Goal: Complete application form: Complete application form

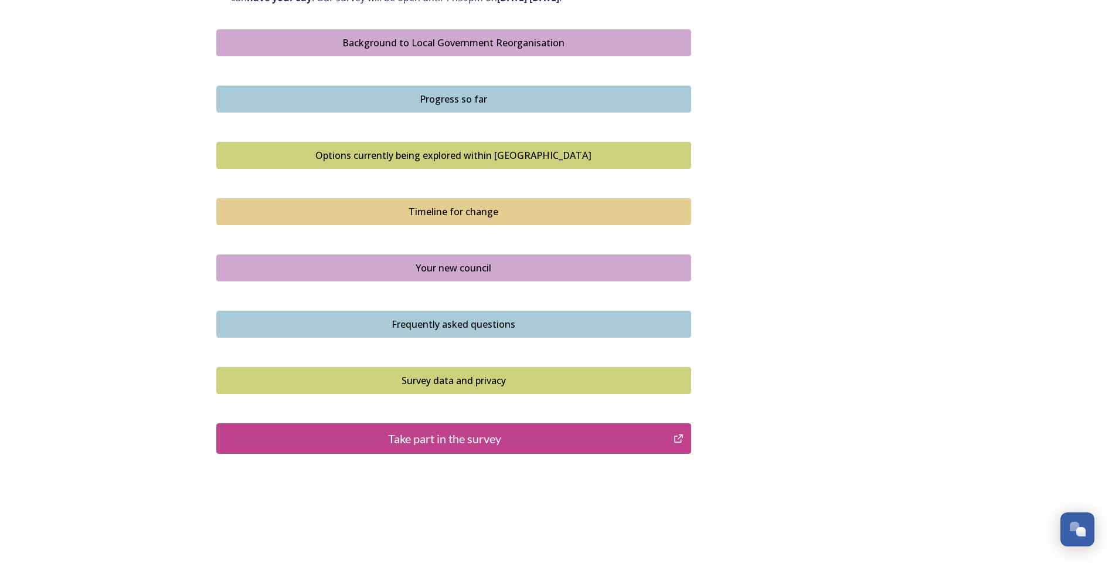
scroll to position [698, 0]
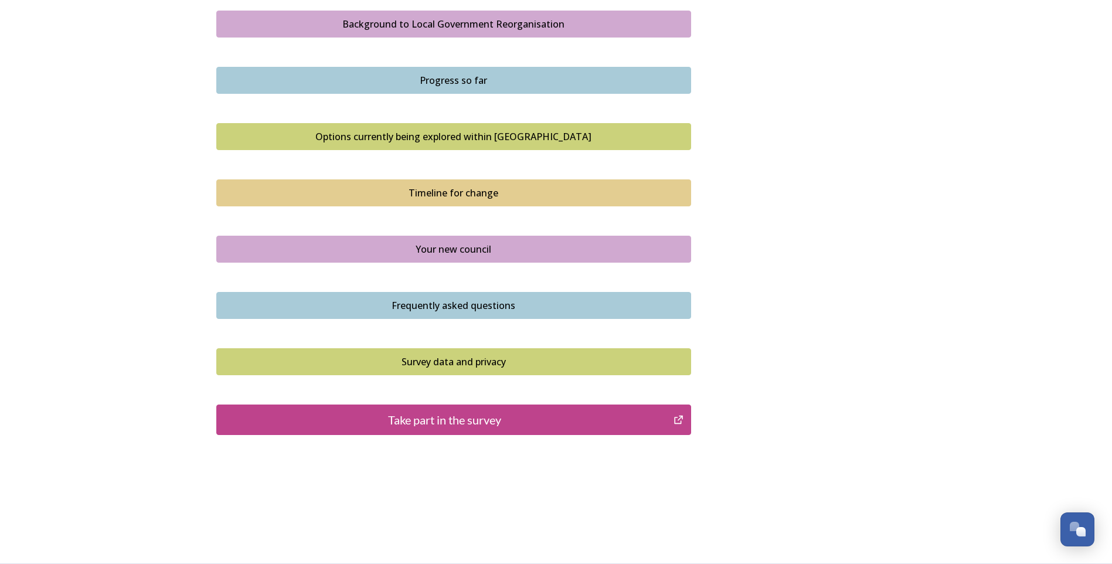
click at [453, 426] on div "Take part in the survey" at bounding box center [445, 420] width 445 height 18
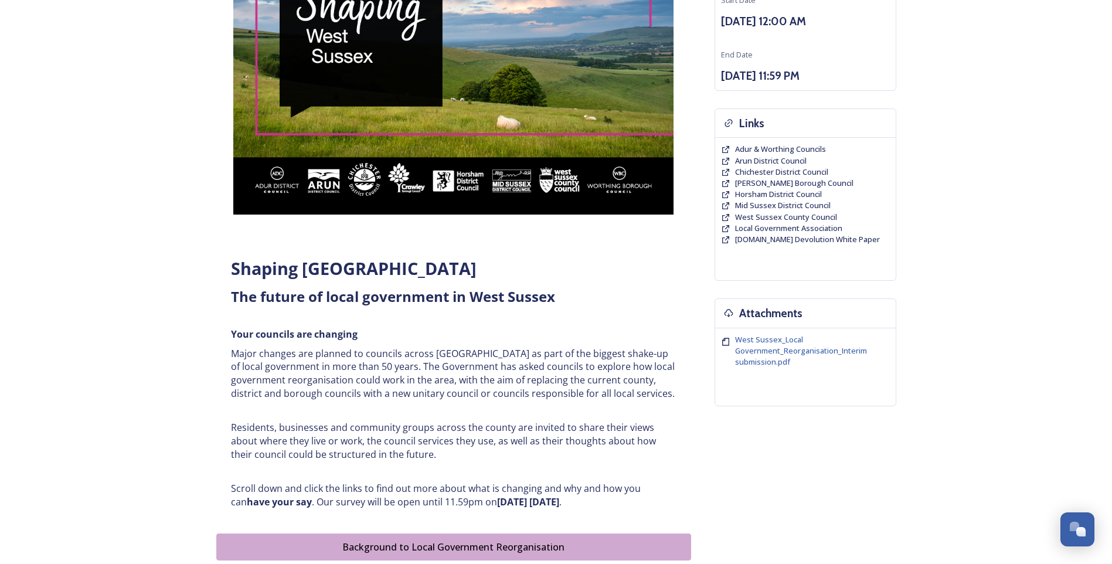
scroll to position [0, 0]
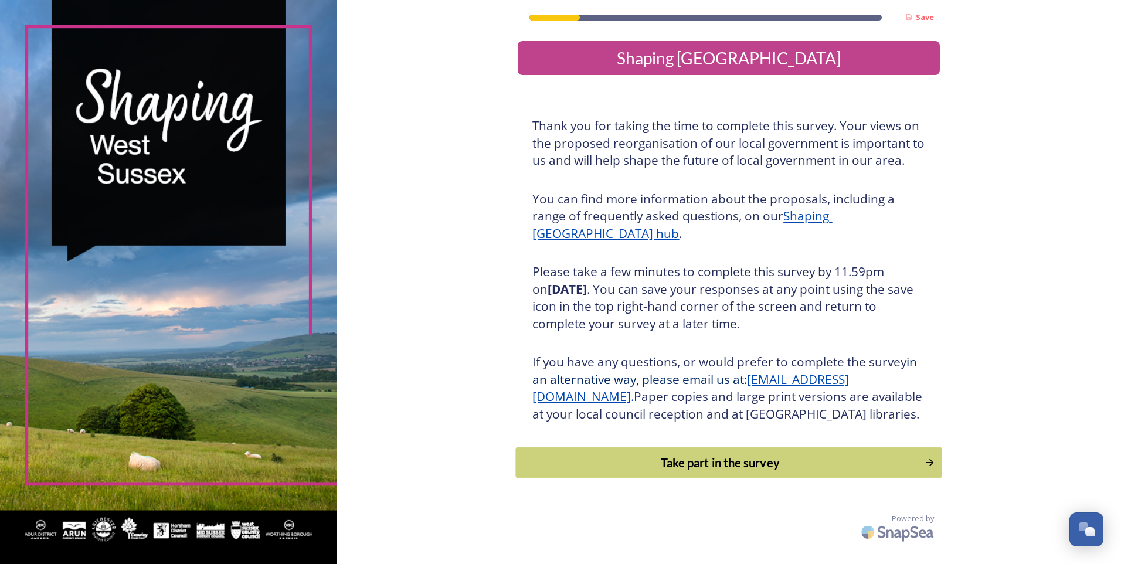
click at [721, 471] on div "Take part in the survey" at bounding box center [720, 463] width 396 height 18
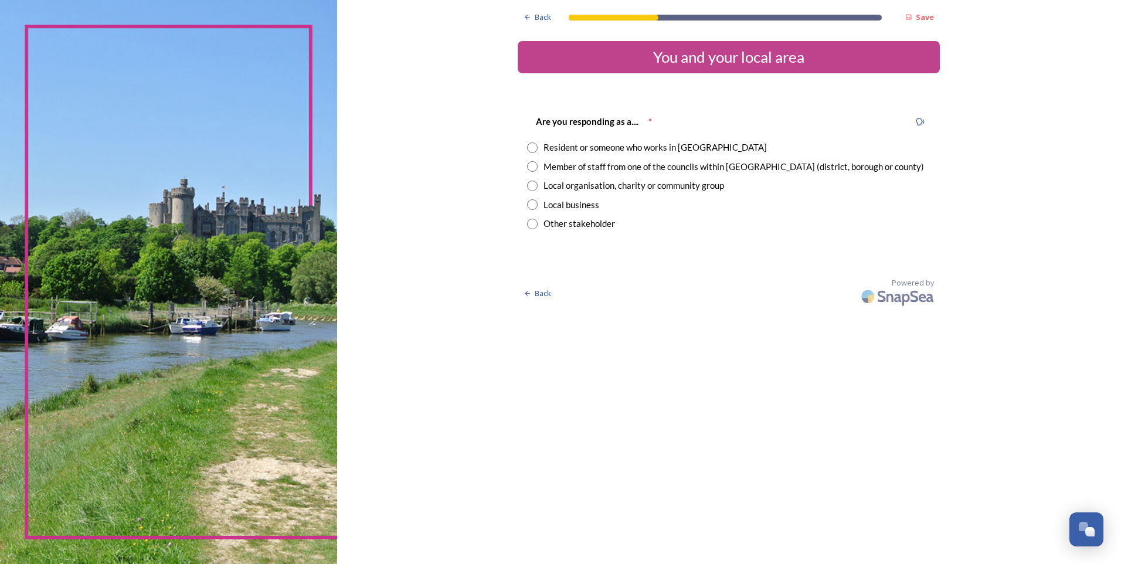
click at [533, 149] on input "radio" at bounding box center [532, 147] width 11 height 11
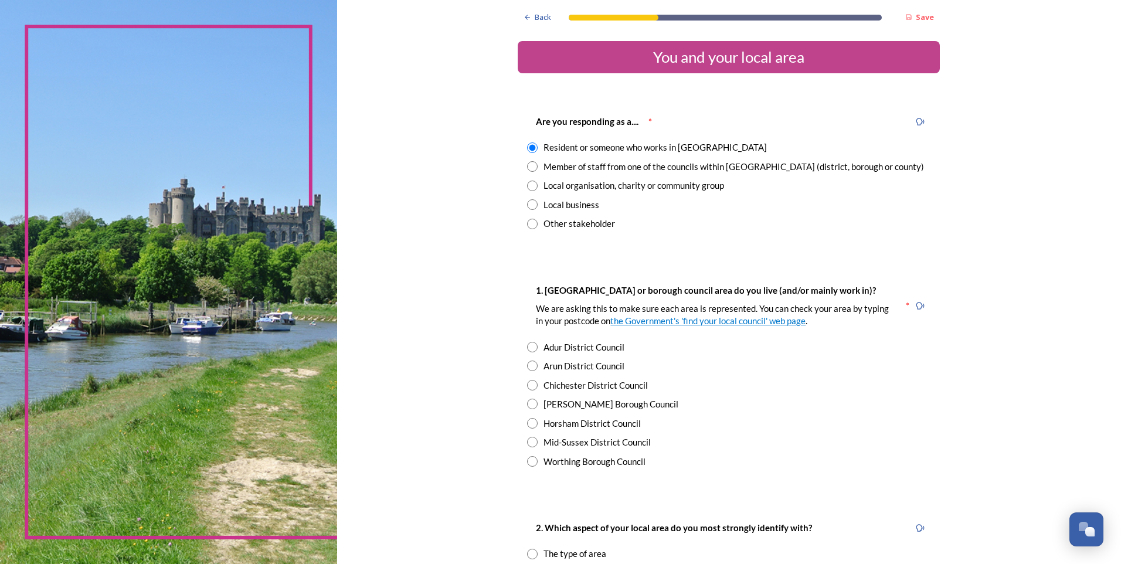
click at [533, 165] on div "Member of staff from one of the councils within [GEOGRAPHIC_DATA] (district, bo…" at bounding box center [728, 166] width 403 height 13
radio input "false"
radio input "true"
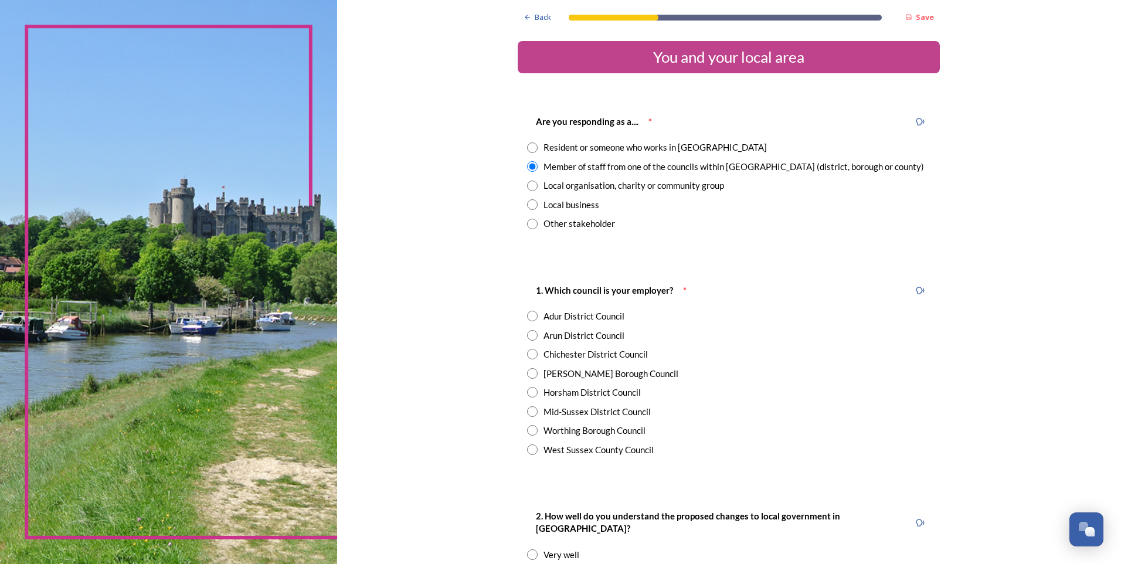
click at [528, 449] on input "radio" at bounding box center [532, 449] width 11 height 11
radio input "true"
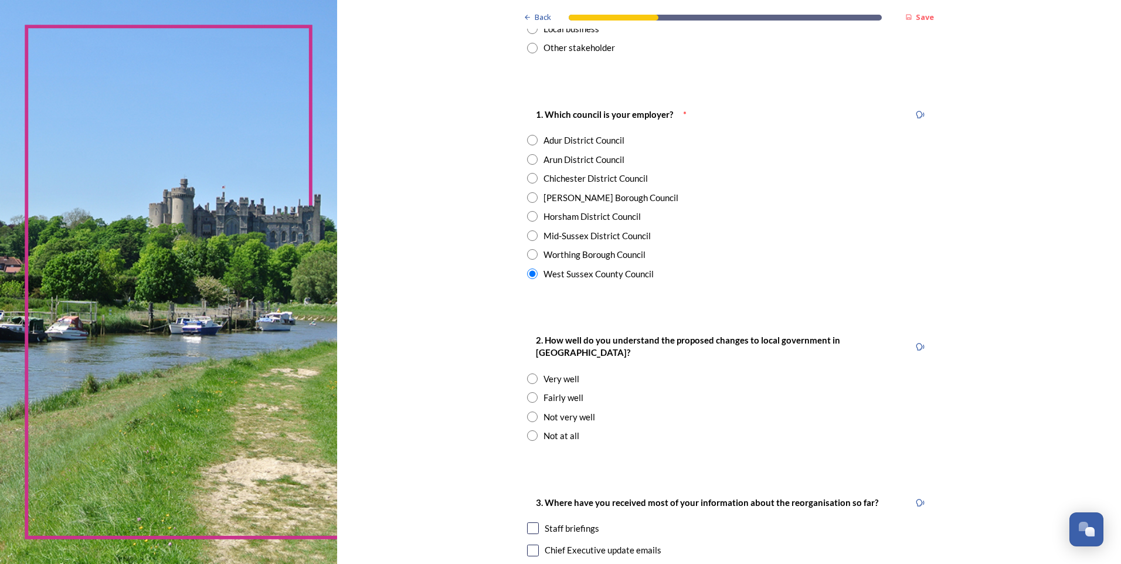
scroll to position [234, 0]
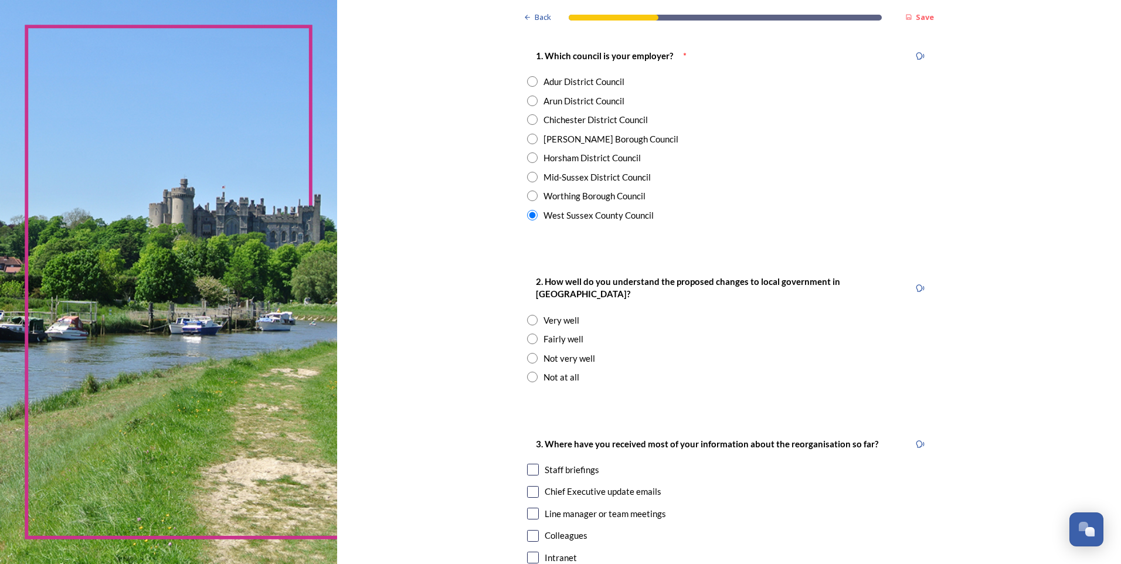
click at [529, 334] on input "radio" at bounding box center [532, 339] width 11 height 11
radio input "true"
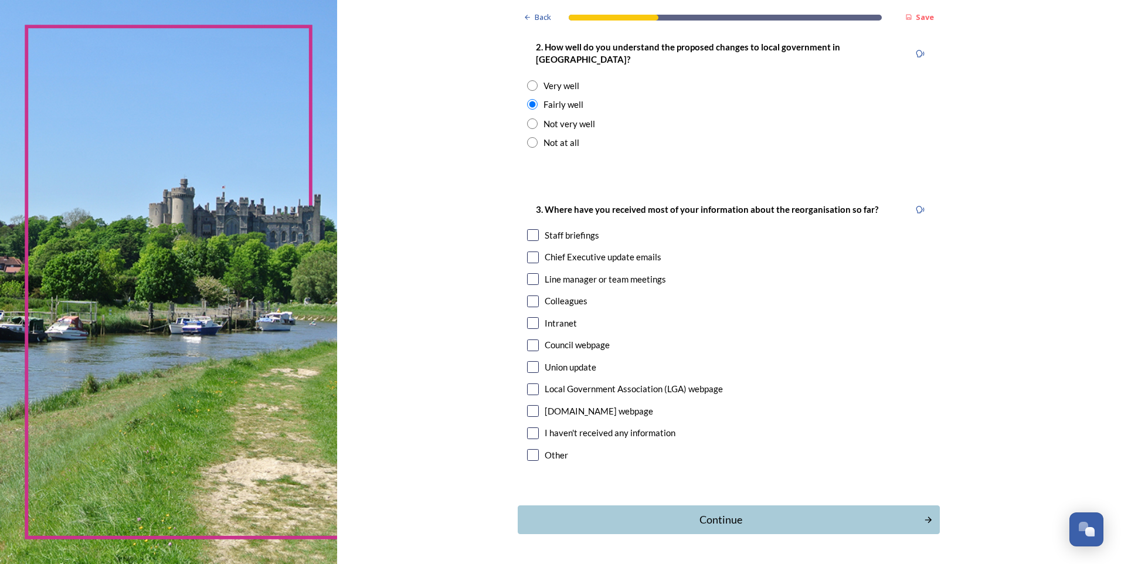
scroll to position [495, 0]
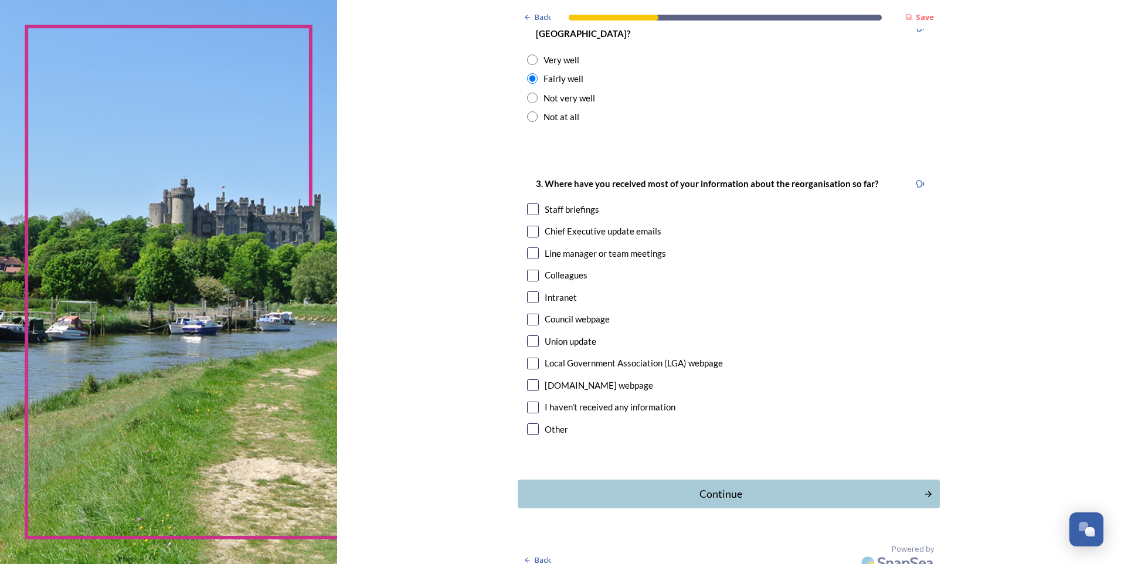
click at [528, 203] on input "checkbox" at bounding box center [533, 209] width 12 height 12
checkbox input "true"
click at [532, 226] on input "checkbox" at bounding box center [533, 232] width 12 height 12
checkbox input "true"
click at [527, 291] on input "checkbox" at bounding box center [533, 297] width 12 height 12
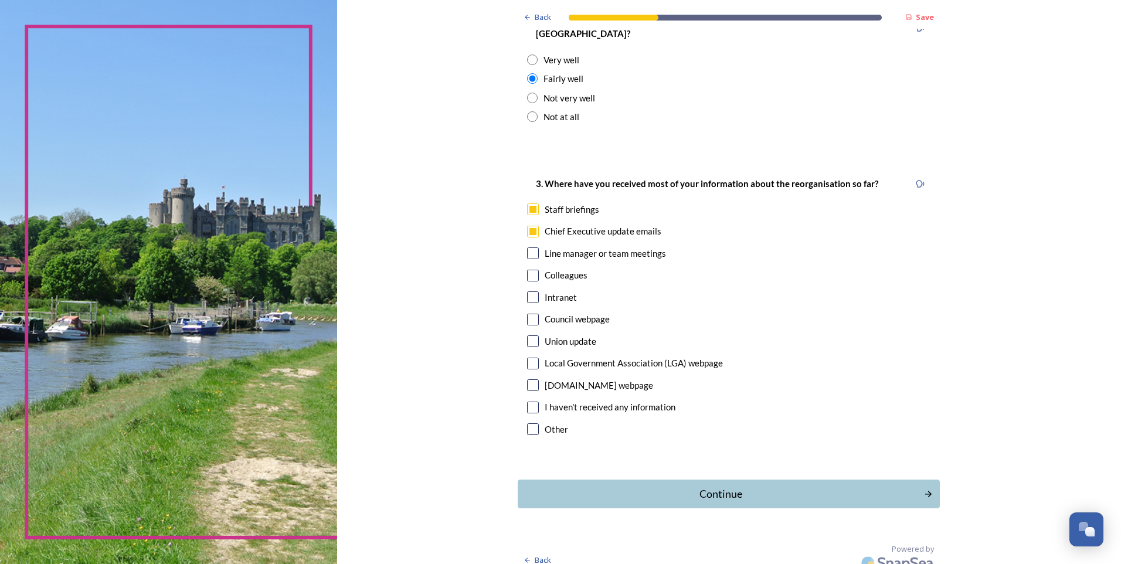
checkbox input "true"
click at [528, 335] on input "checkbox" at bounding box center [533, 341] width 12 height 12
checkbox input "true"
click at [879, 486] on div "Continue" at bounding box center [720, 494] width 397 height 16
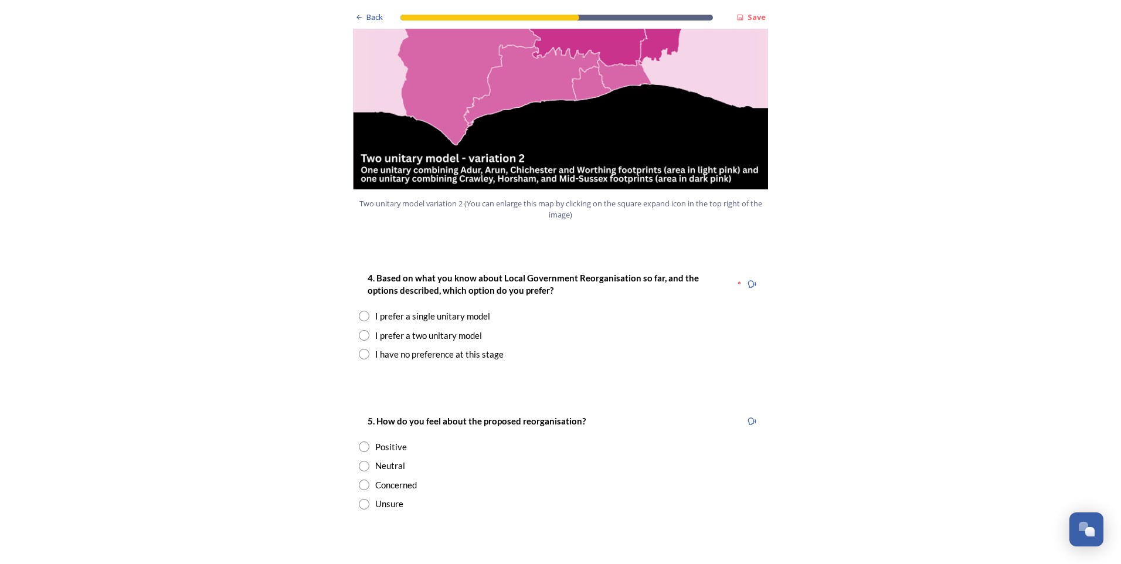
scroll to position [1465, 0]
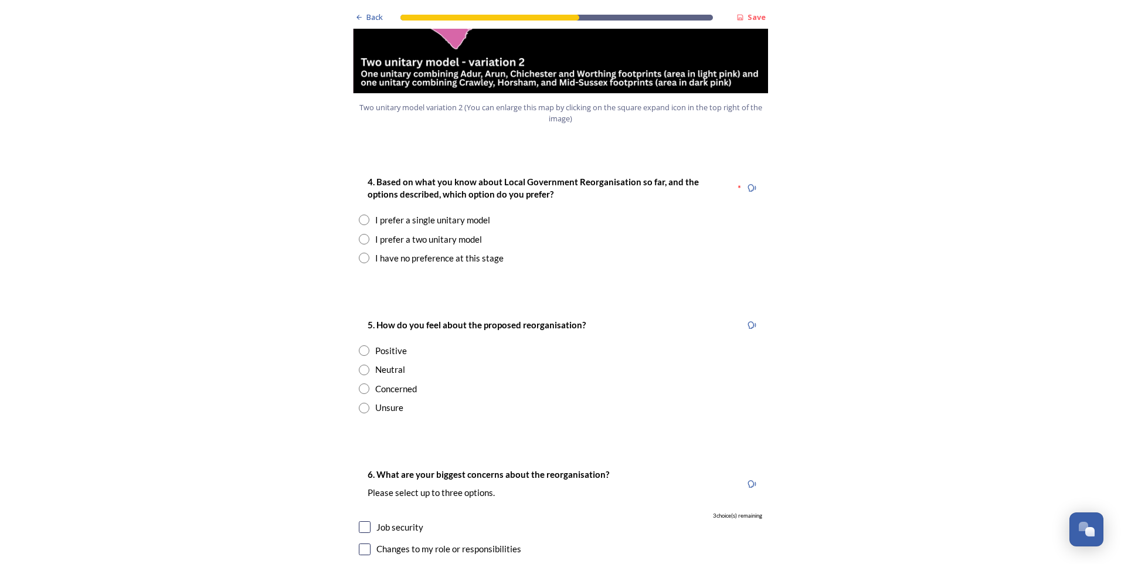
click at [359, 215] on input "radio" at bounding box center [364, 220] width 11 height 11
radio input "true"
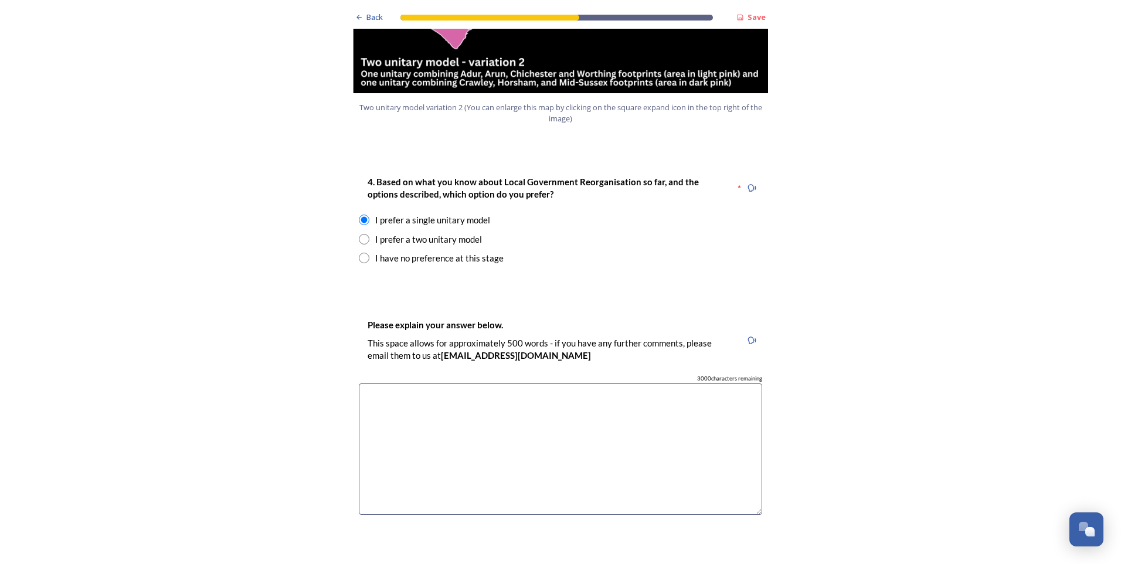
click at [560, 383] on textarea at bounding box center [560, 449] width 403 height 132
type textarea "T"
click at [466, 383] on textarea "Whilst there are distinct charateristics in areas of [GEOGRAPHIC_DATA]" at bounding box center [560, 449] width 403 height 132
click at [475, 383] on textarea "Whilst there are distinct charateristics in areas of [GEOGRAPHIC_DATA]" at bounding box center [560, 449] width 403 height 132
drag, startPoint x: 507, startPoint y: 363, endPoint x: 455, endPoint y: 364, distance: 51.6
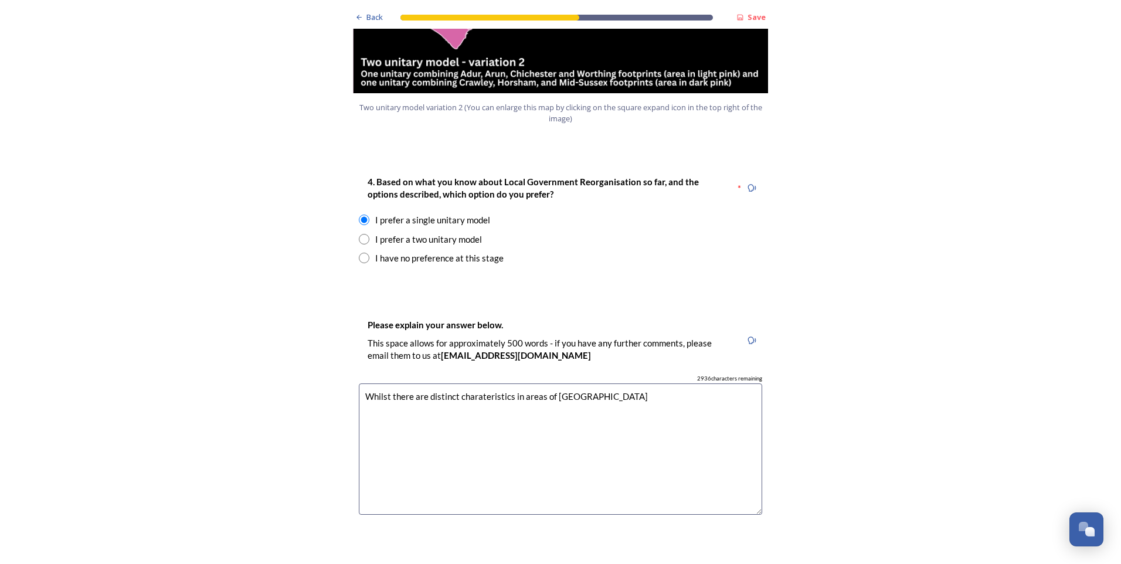
click at [455, 383] on textarea "Whilst there are distinct charateristics in areas of [GEOGRAPHIC_DATA]" at bounding box center [560, 449] width 403 height 132
click at [620, 383] on textarea "Whilst there are distinct characteristics in areas of [GEOGRAPHIC_DATA]" at bounding box center [560, 449] width 403 height 132
drag, startPoint x: 545, startPoint y: 373, endPoint x: 530, endPoint y: 374, distance: 14.7
click at [530, 383] on textarea "Whilst there are distinct characteristics in areas of [GEOGRAPHIC_DATA], a coun…" at bounding box center [560, 449] width 403 height 132
click at [616, 383] on textarea "Whilst there are distinct characteristics in areas of [GEOGRAPHIC_DATA], a coun…" at bounding box center [560, 449] width 403 height 132
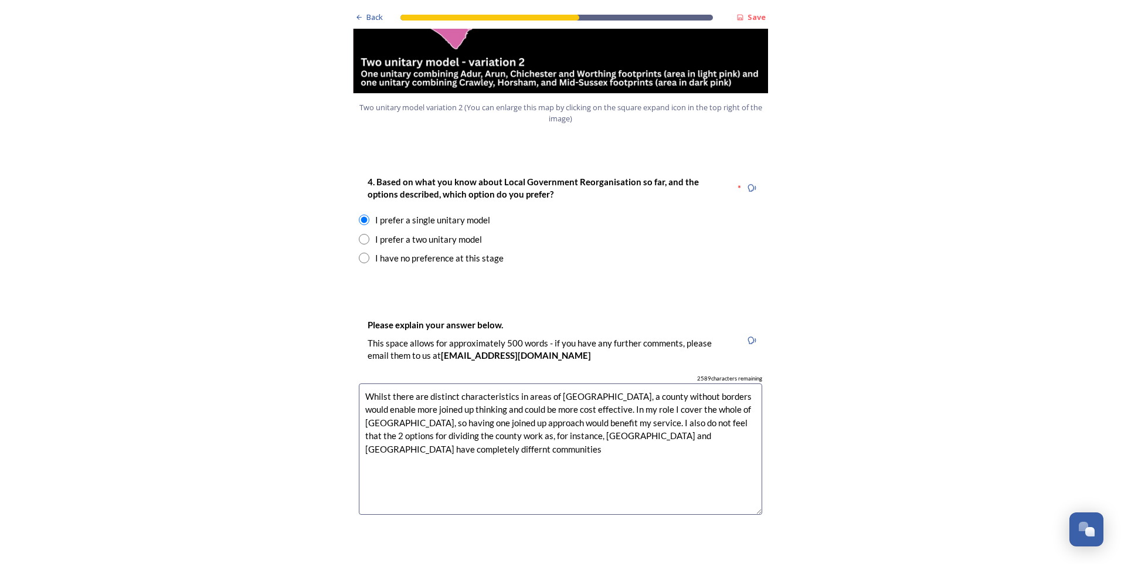
click at [710, 406] on textarea "Whilst there are distinct characteristics in areas of [GEOGRAPHIC_DATA], a coun…" at bounding box center [560, 449] width 403 height 132
drag, startPoint x: 442, startPoint y: 417, endPoint x: 445, endPoint y: 423, distance: 6.6
click at [445, 420] on textarea "Whilst there are distinct characteristics in areas of [GEOGRAPHIC_DATA], a coun…" at bounding box center [560, 449] width 403 height 132
drag, startPoint x: 562, startPoint y: 402, endPoint x: 606, endPoint y: 398, distance: 44.1
click at [566, 402] on textarea "Whilst there are distinct characteristics in areas of [GEOGRAPHIC_DATA], a coun…" at bounding box center [560, 449] width 403 height 132
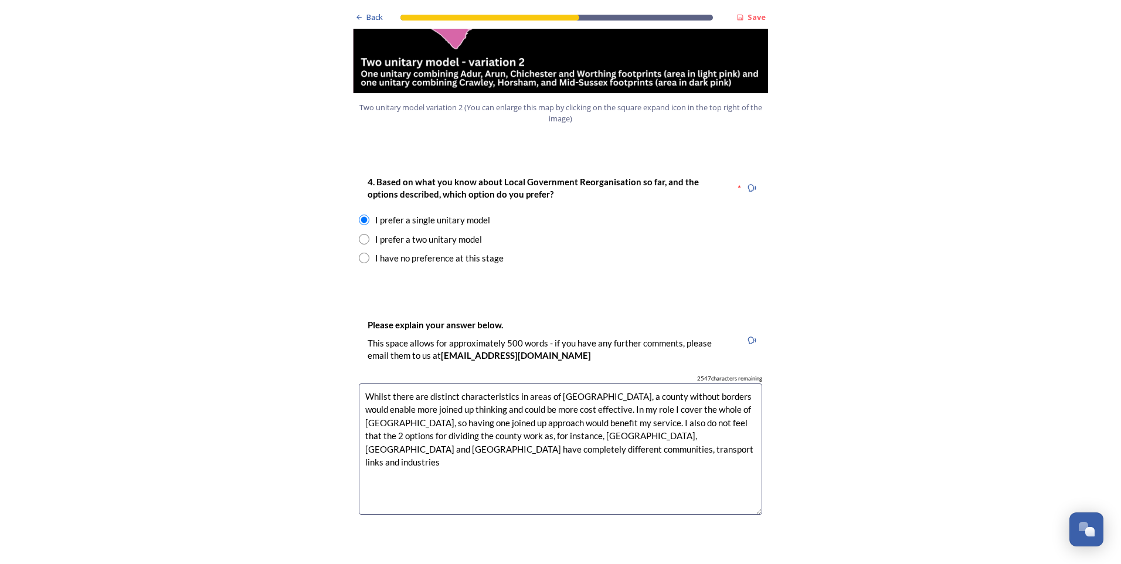
drag, startPoint x: 576, startPoint y: 402, endPoint x: 586, endPoint y: 400, distance: 10.0
click at [576, 402] on textarea "Whilst there are distinct characteristics in areas of [GEOGRAPHIC_DATA], a coun…" at bounding box center [560, 449] width 403 height 132
click at [555, 416] on textarea "Whilst there are distinct characteristics in areas of [GEOGRAPHIC_DATA], a coun…" at bounding box center [560, 449] width 403 height 132
click at [570, 417] on textarea "Whilst there are distinct characteristics in areas of [GEOGRAPHIC_DATA], a coun…" at bounding box center [560, 449] width 403 height 132
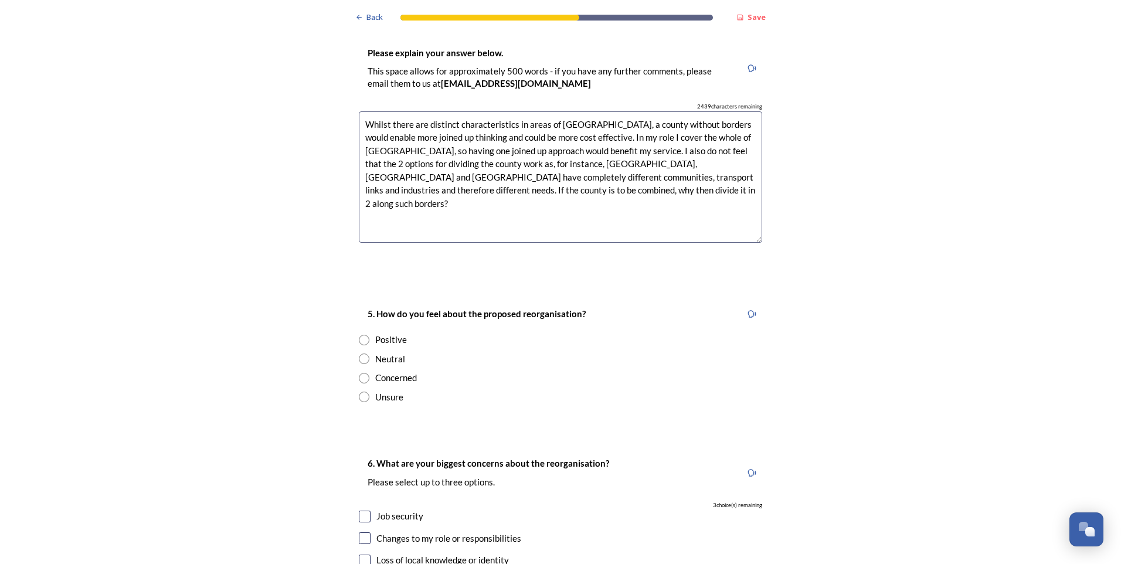
scroll to position [1758, 0]
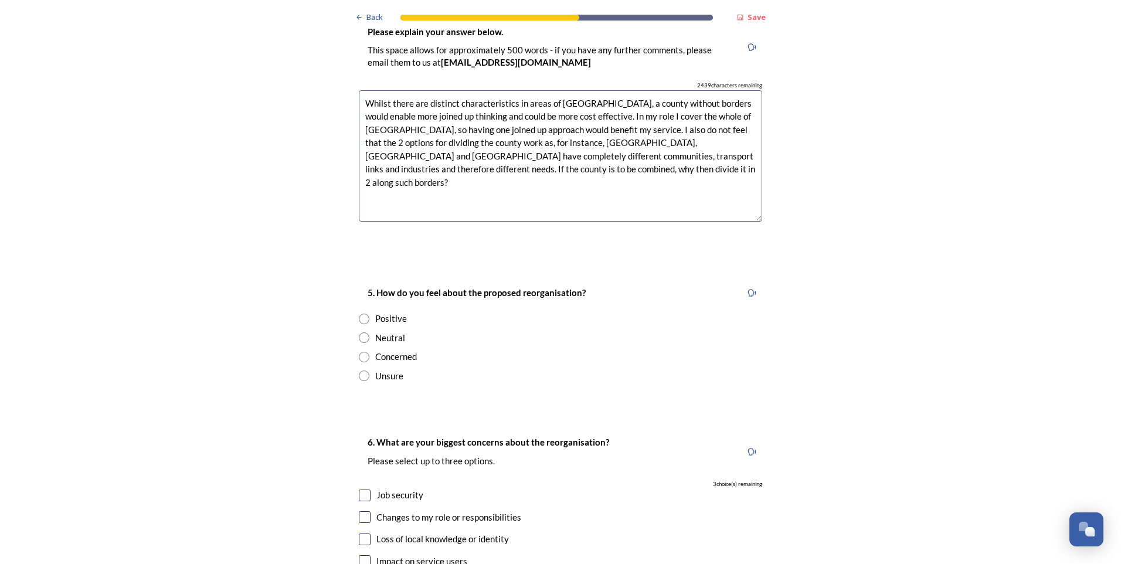
type textarea "Whilst there are distinct characteristics in areas of [GEOGRAPHIC_DATA], a coun…"
click at [359, 332] on input "radio" at bounding box center [364, 337] width 11 height 11
radio input "true"
click at [360, 370] on input "radio" at bounding box center [364, 375] width 11 height 11
radio input "true"
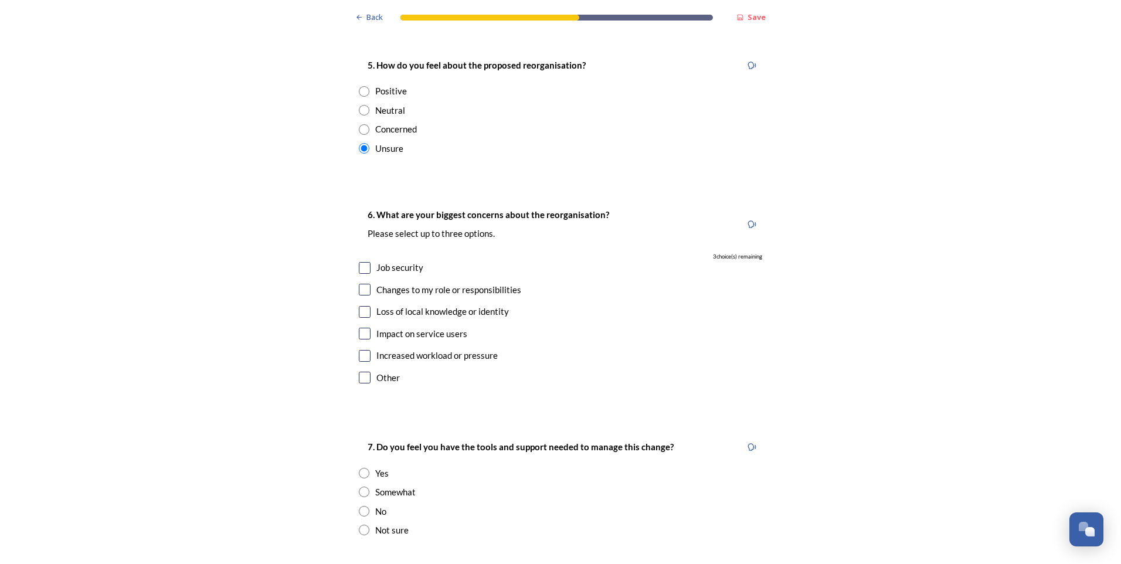
scroll to position [1993, 0]
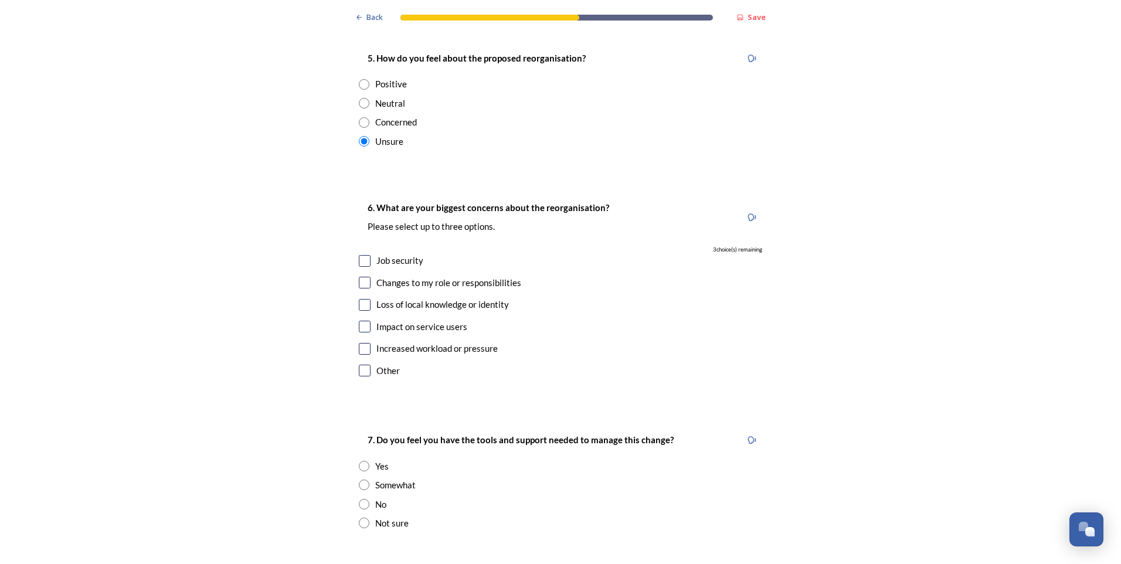
click at [363, 277] on input "checkbox" at bounding box center [365, 283] width 12 height 12
checkbox input "true"
click at [360, 321] on input "checkbox" at bounding box center [365, 327] width 12 height 12
checkbox input "true"
click at [361, 365] on input "checkbox" at bounding box center [365, 371] width 12 height 12
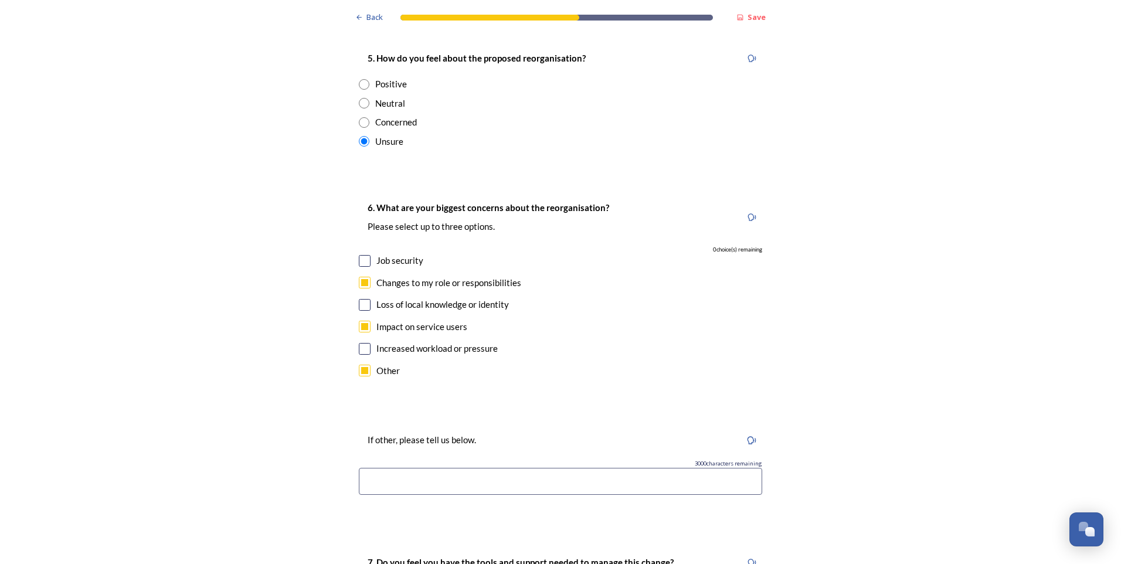
click at [408, 468] on input at bounding box center [560, 481] width 403 height 27
click at [359, 365] on input "checkbox" at bounding box center [365, 371] width 12 height 12
checkbox input "false"
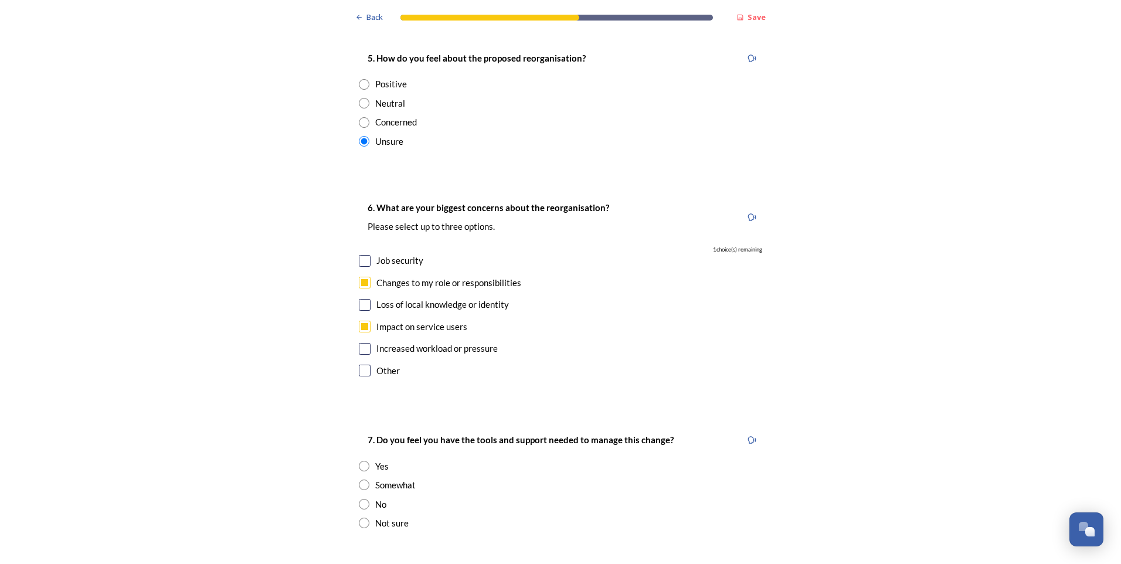
click at [359, 255] on input "checkbox" at bounding box center [365, 261] width 12 height 12
checkbox input "true"
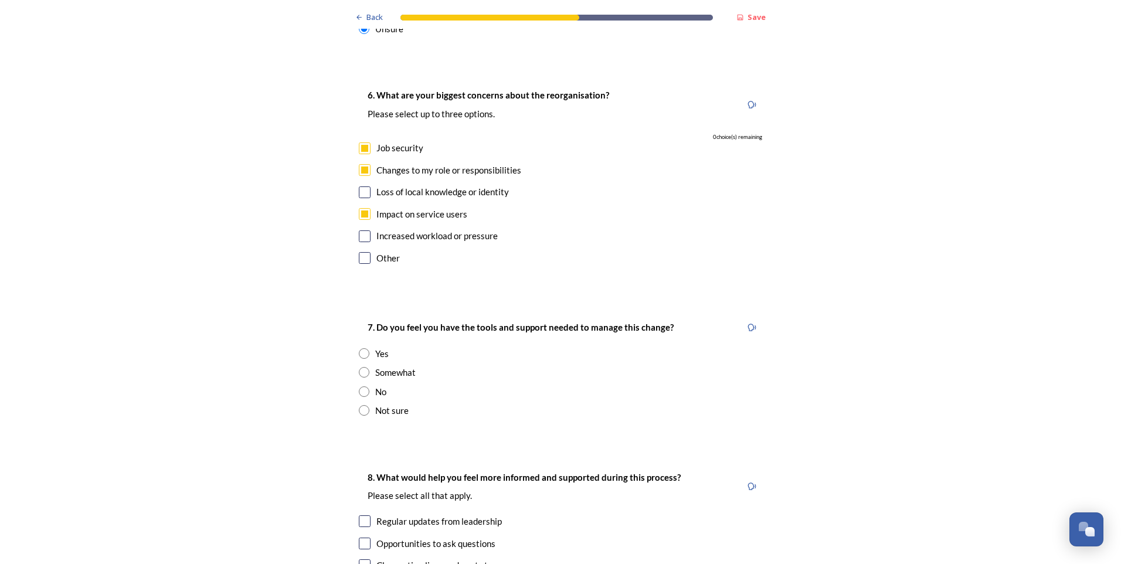
scroll to position [2110, 0]
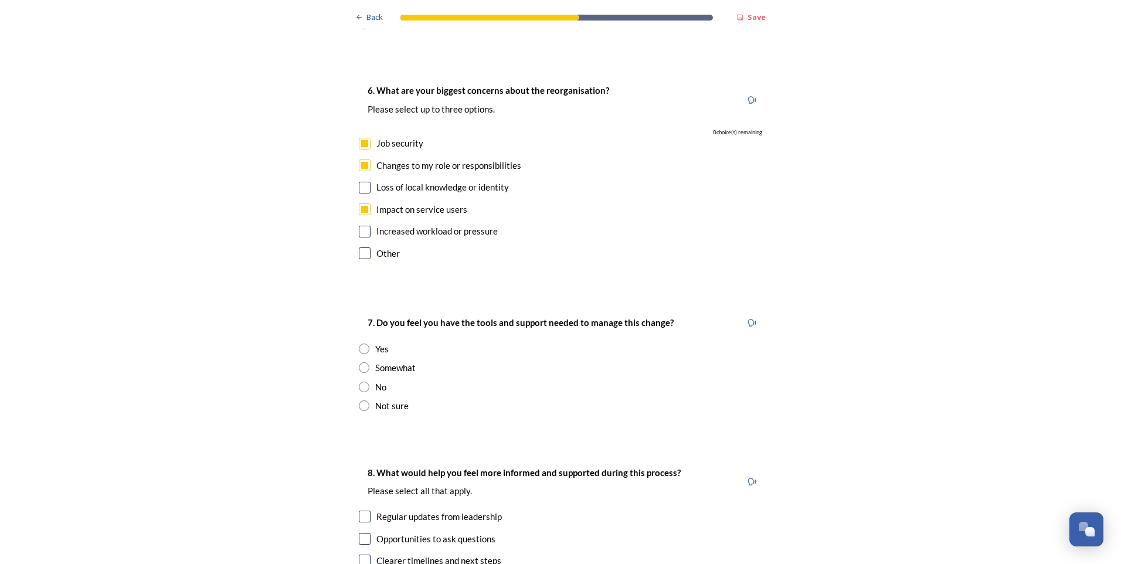
click at [360, 400] on input "radio" at bounding box center [364, 405] width 11 height 11
radio input "true"
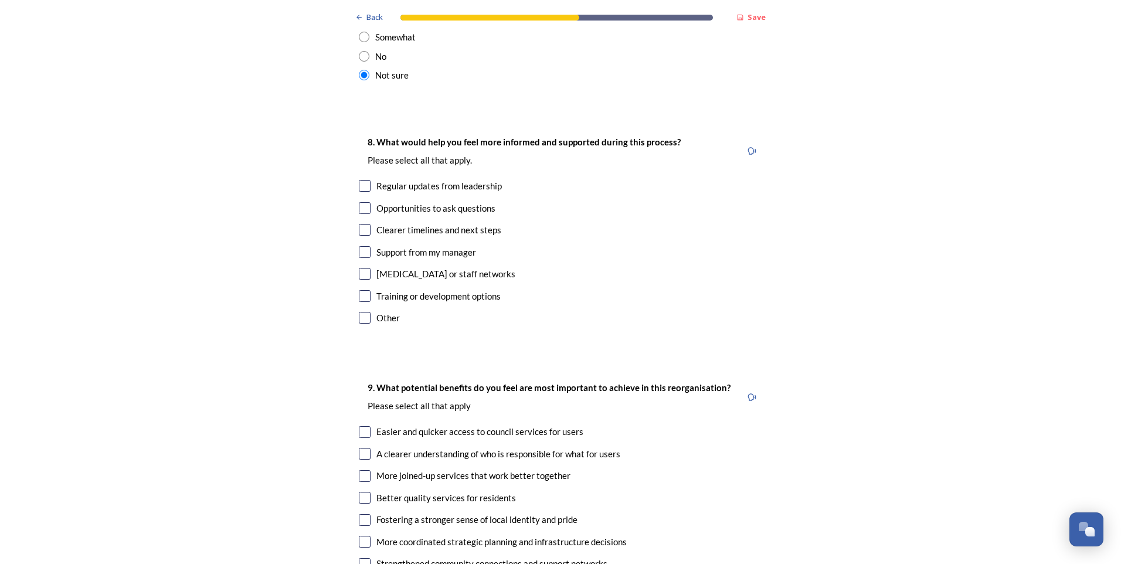
scroll to position [2462, 0]
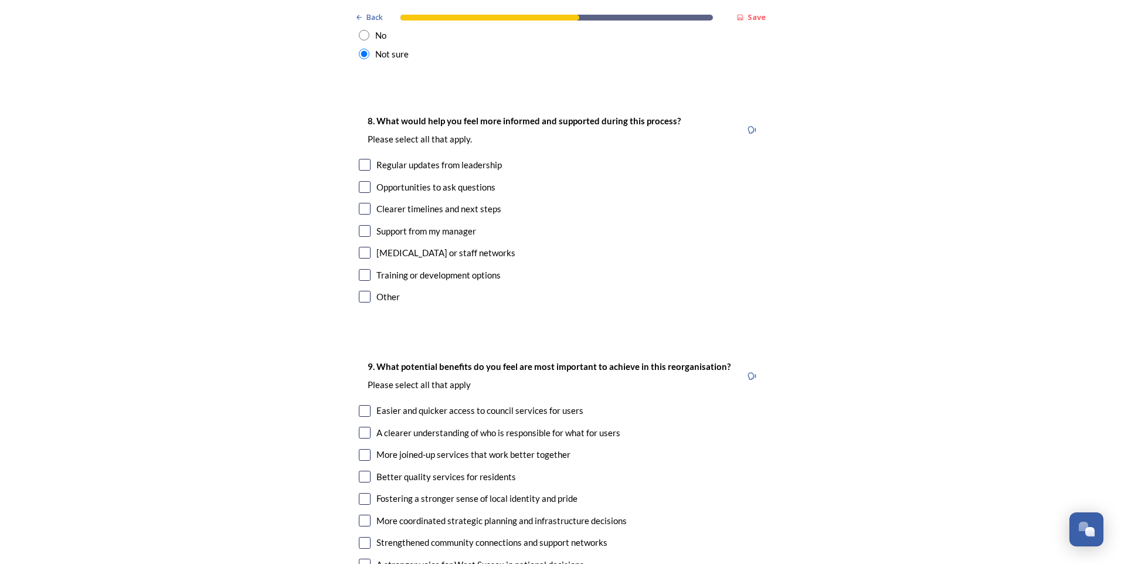
click at [360, 291] on input "checkbox" at bounding box center [365, 297] width 12 height 12
checkbox input "true"
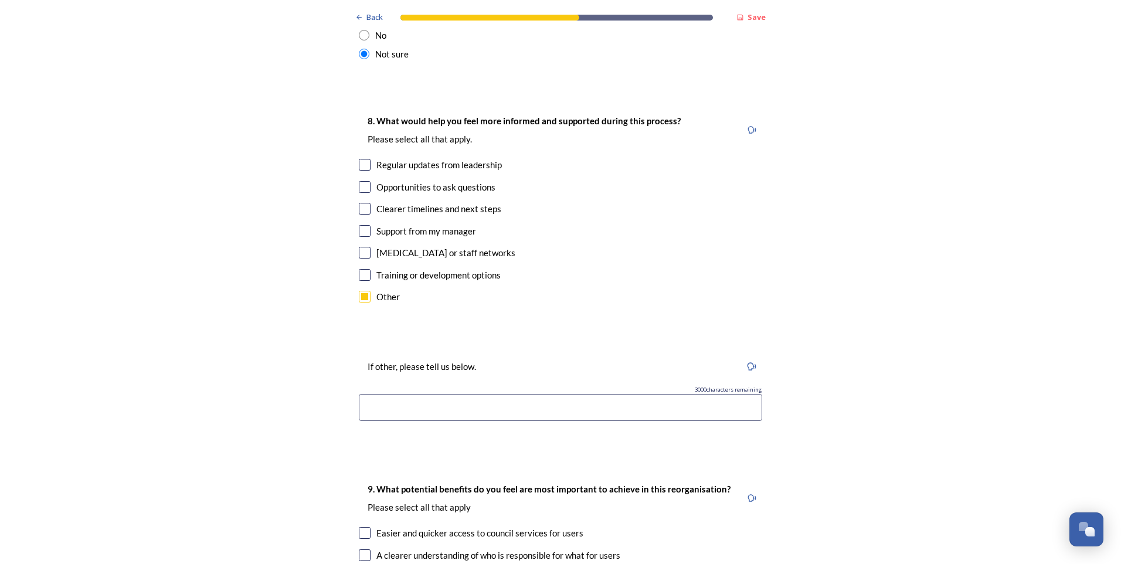
click at [384, 394] on input at bounding box center [560, 407] width 403 height 27
click at [359, 159] on input "checkbox" at bounding box center [365, 165] width 12 height 12
checkbox input "true"
click at [365, 291] on input "checkbox" at bounding box center [365, 297] width 12 height 12
checkbox input "false"
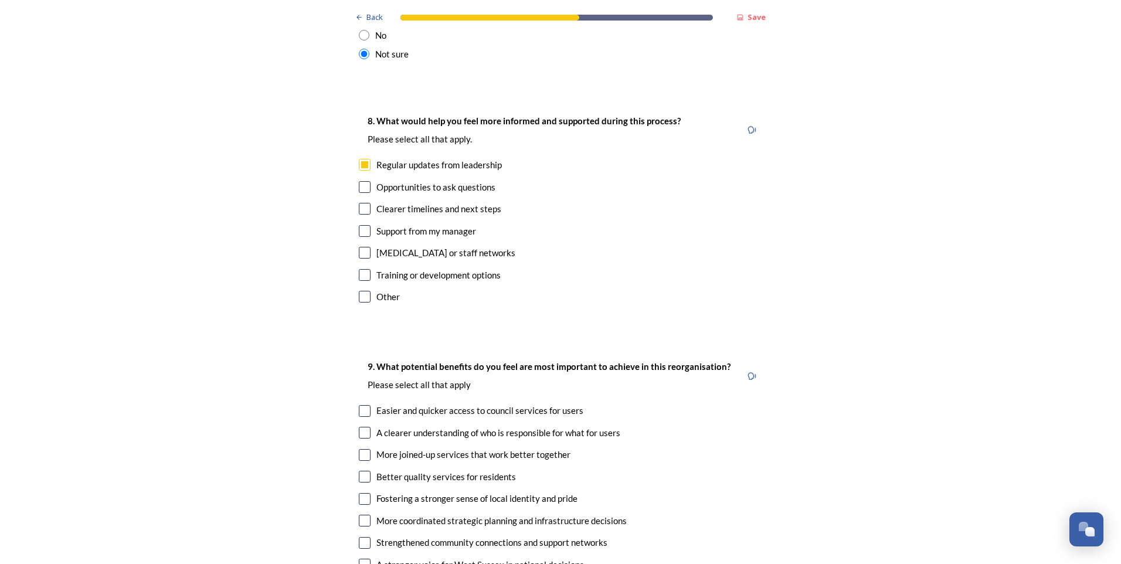
click at [360, 203] on input "checkbox" at bounding box center [365, 209] width 12 height 12
checkbox input "true"
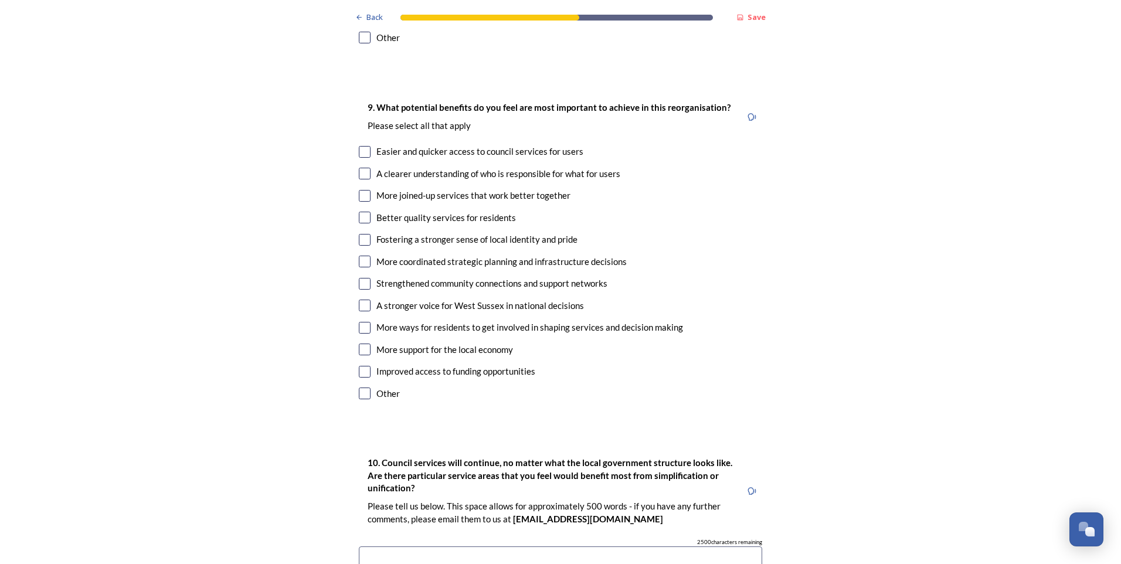
scroll to position [2755, 0]
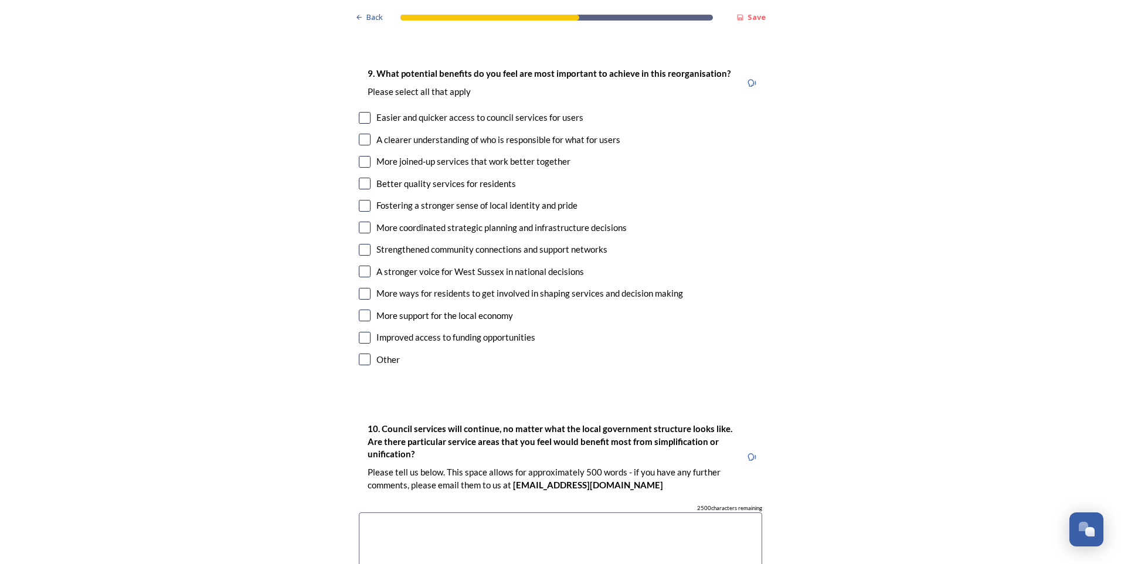
drag, startPoint x: 360, startPoint y: 80, endPoint x: 378, endPoint y: 89, distance: 19.7
click at [361, 112] on input "checkbox" at bounding box center [365, 118] width 12 height 12
checkbox input "true"
click at [363, 134] on input "checkbox" at bounding box center [365, 140] width 12 height 12
checkbox input "true"
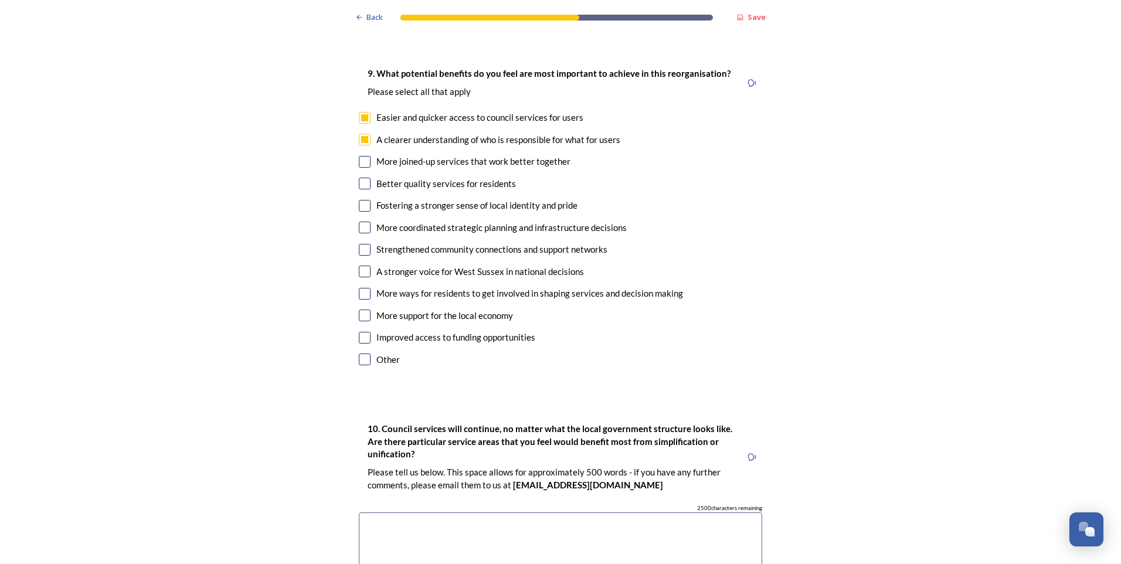
click at [359, 156] on input "checkbox" at bounding box center [365, 162] width 12 height 12
checkbox input "true"
click at [359, 178] on input "checkbox" at bounding box center [365, 184] width 12 height 12
checkbox input "true"
click at [363, 222] on input "checkbox" at bounding box center [365, 228] width 12 height 12
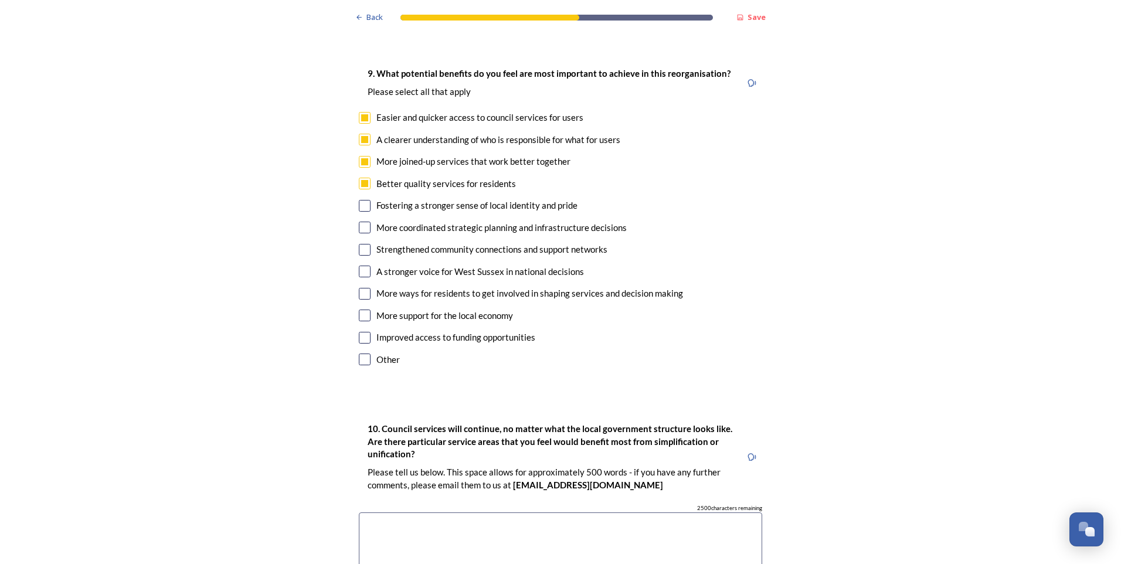
checkbox input "true"
click at [362, 266] on input "checkbox" at bounding box center [365, 272] width 12 height 12
checkbox input "true"
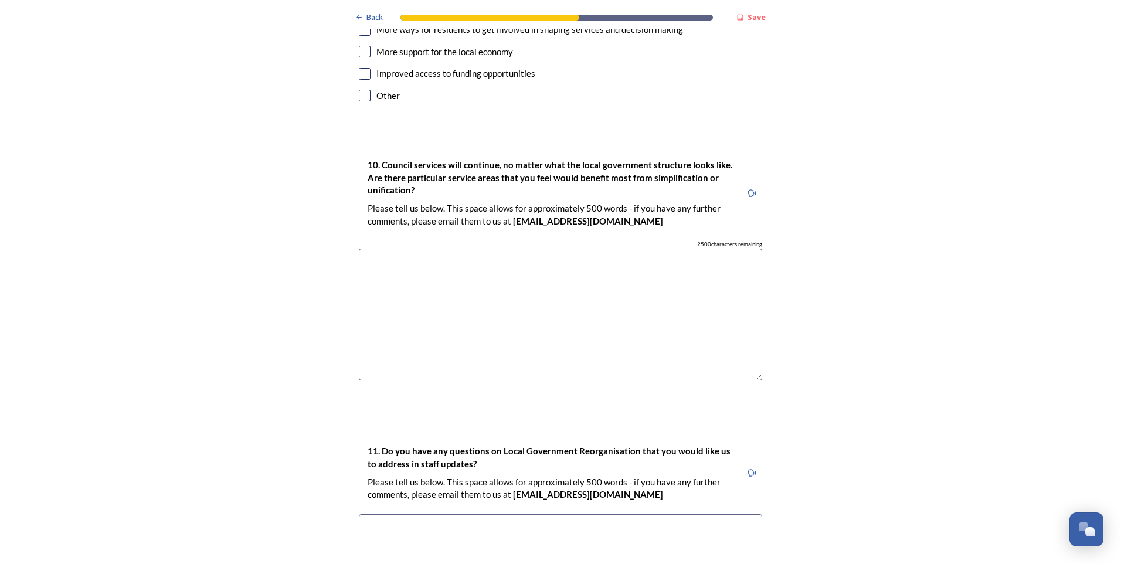
scroll to position [3048, 0]
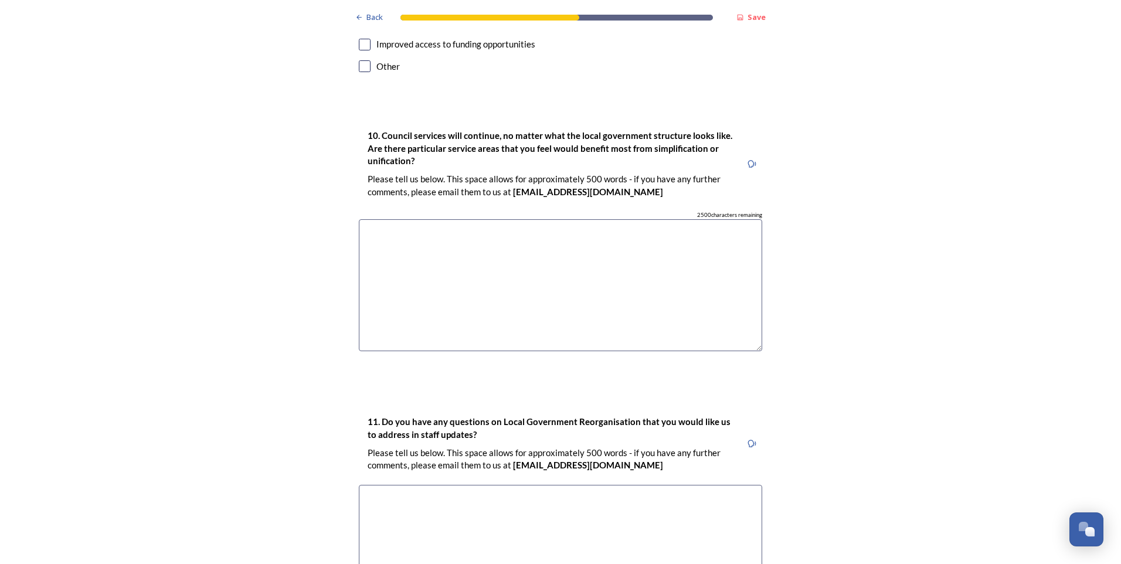
click at [442, 219] on textarea at bounding box center [560, 285] width 403 height 132
click at [403, 219] on textarea "Social Care. Currently there are numerous assessments" at bounding box center [560, 285] width 403 height 132
click at [614, 219] on textarea "Social Care & Health. Currently there are numerous assessments" at bounding box center [560, 285] width 403 height 132
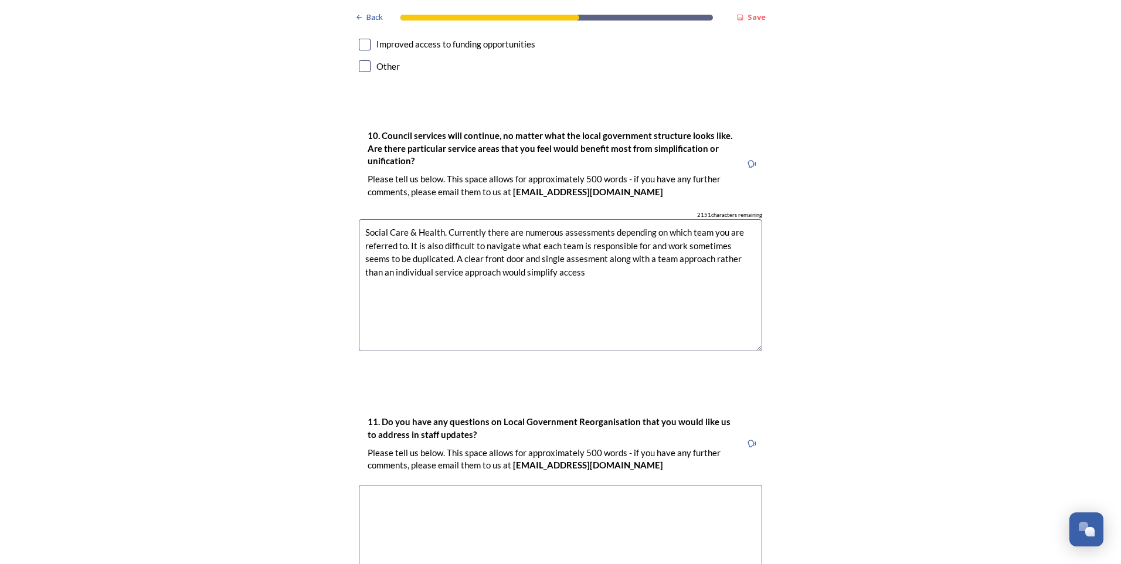
click at [558, 226] on textarea "Social Care & Health. Currently there are numerous assessments depending on whi…" at bounding box center [560, 285] width 403 height 132
click at [556, 237] on textarea "Social Care & Health. Currently there are numerous assessments depending on whi…" at bounding box center [560, 285] width 403 height 132
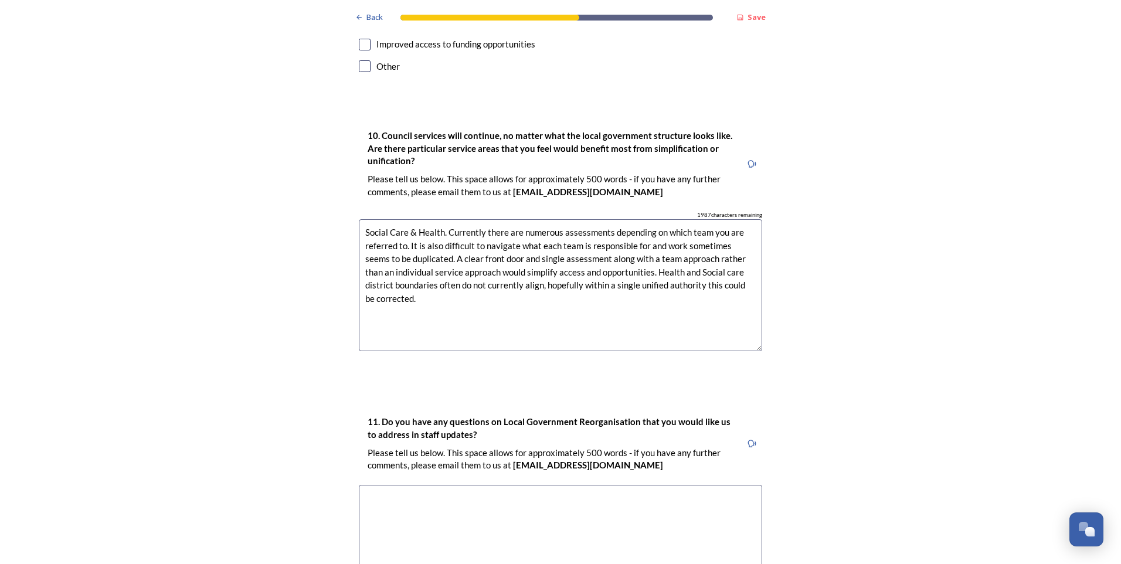
click at [402, 278] on textarea "Social Care & Health. Currently there are numerous assessments depending on whi…" at bounding box center [560, 285] width 403 height 132
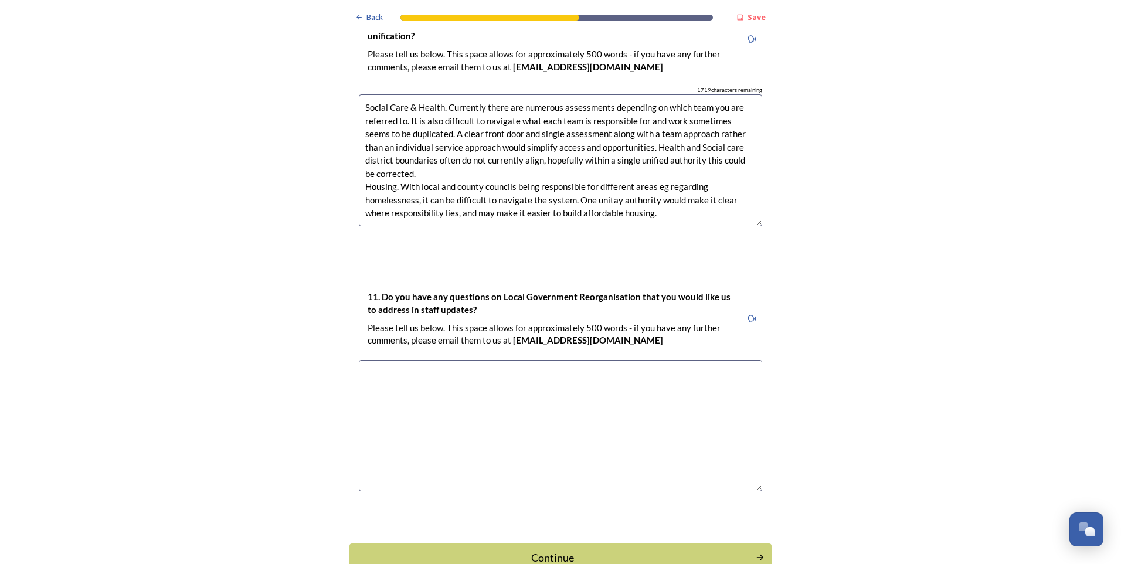
scroll to position [3214, 0]
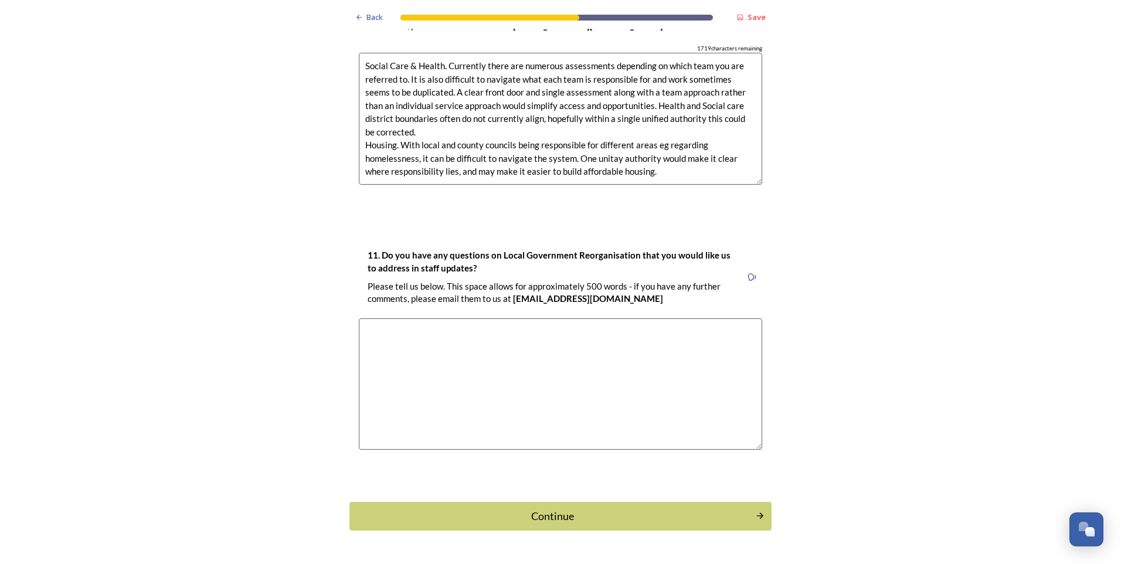
type textarea "Social Care & Health. Currently there are numerous assessments depending on whi…"
click at [471, 318] on textarea at bounding box center [560, 384] width 403 height 132
click at [535, 508] on div "Continue" at bounding box center [552, 516] width 397 height 16
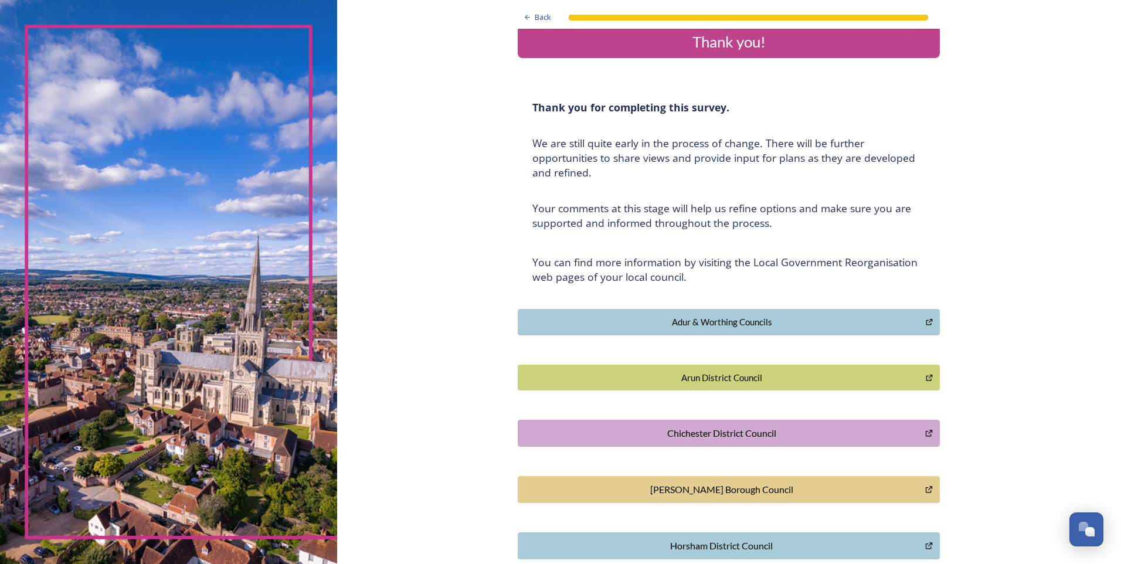
scroll to position [0, 0]
